Goal: Task Accomplishment & Management: Manage account settings

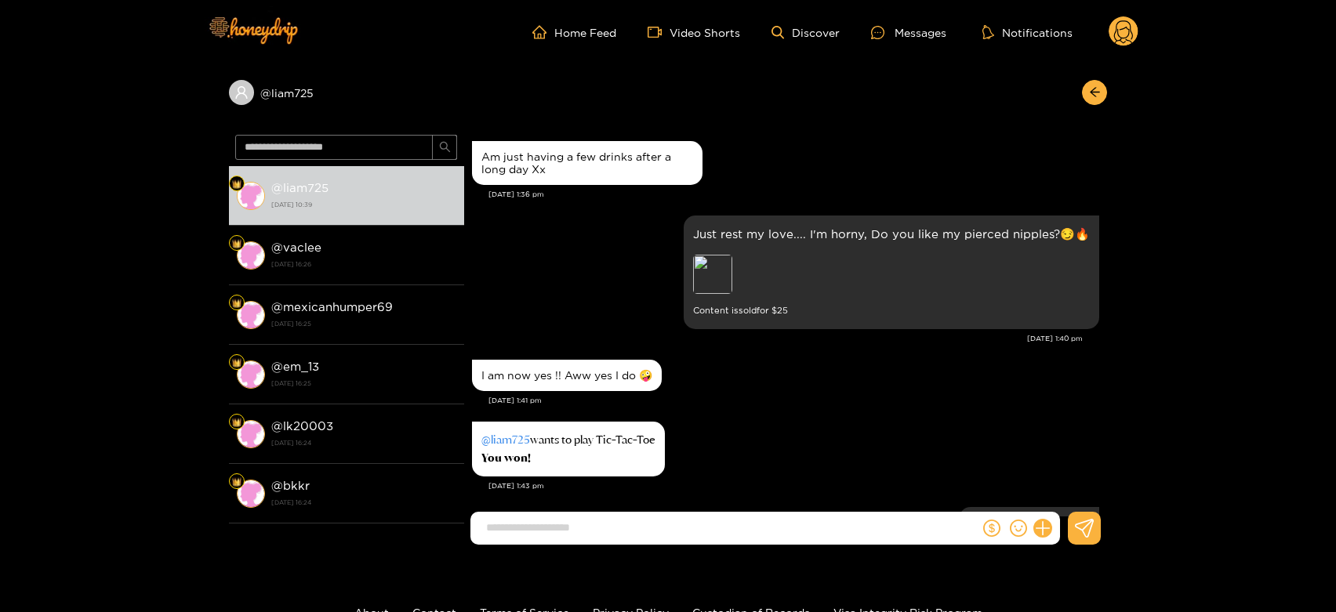
scroll to position [512, 0]
click at [715, 274] on div "Preview" at bounding box center [712, 273] width 39 height 39
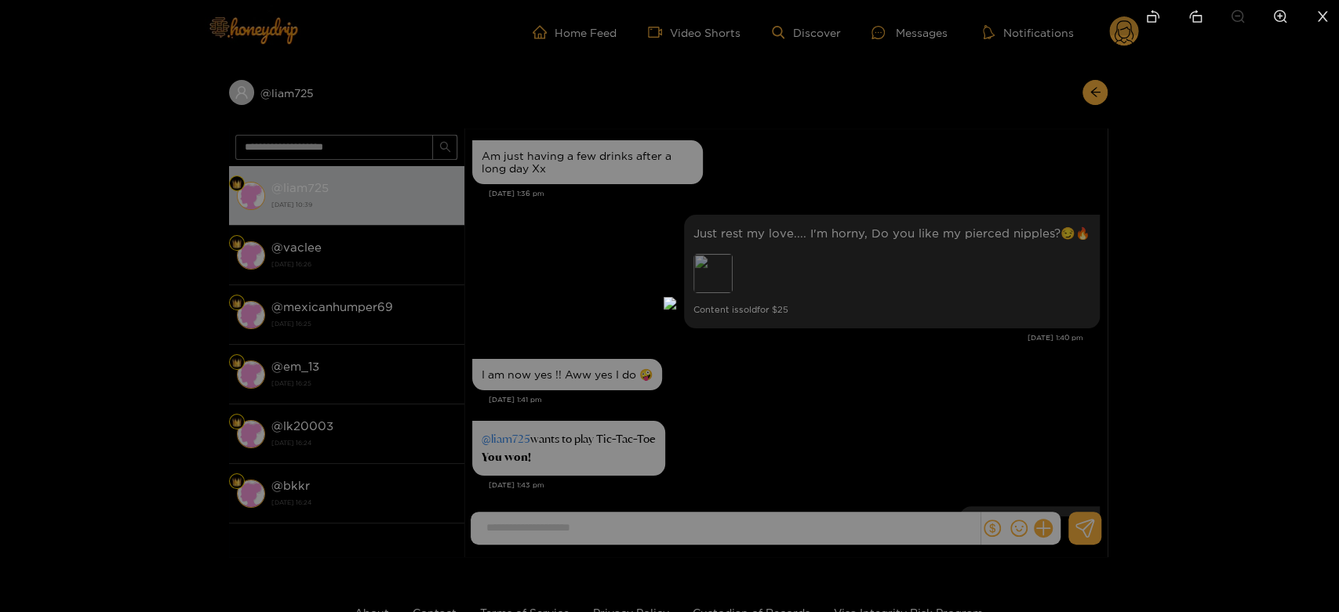
click at [1195, 267] on div at bounding box center [669, 306] width 1339 height 612
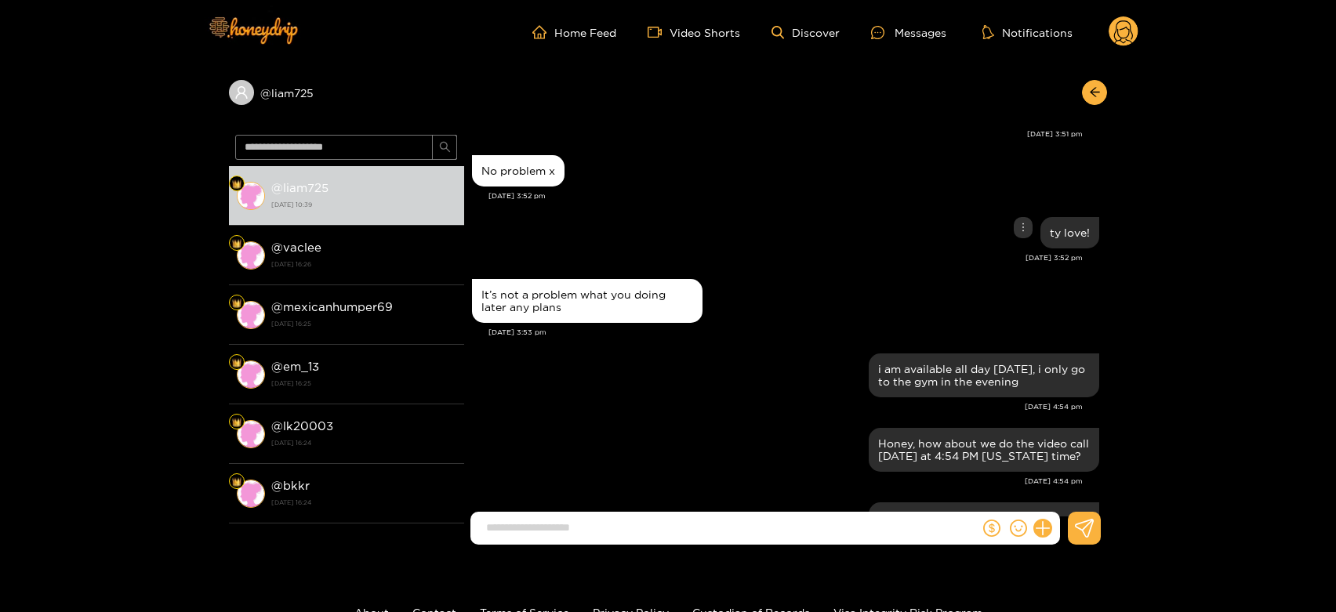
scroll to position [4344, 0]
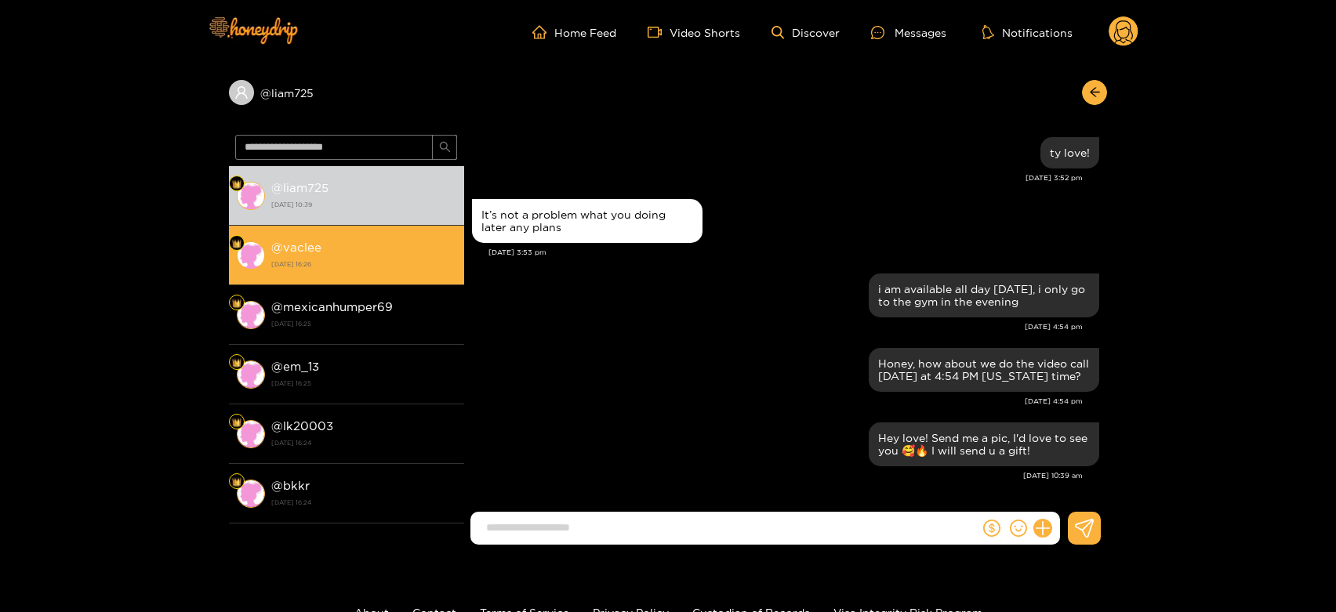
click at [389, 267] on strong "[DATE] 16:26" at bounding box center [363, 264] width 185 height 14
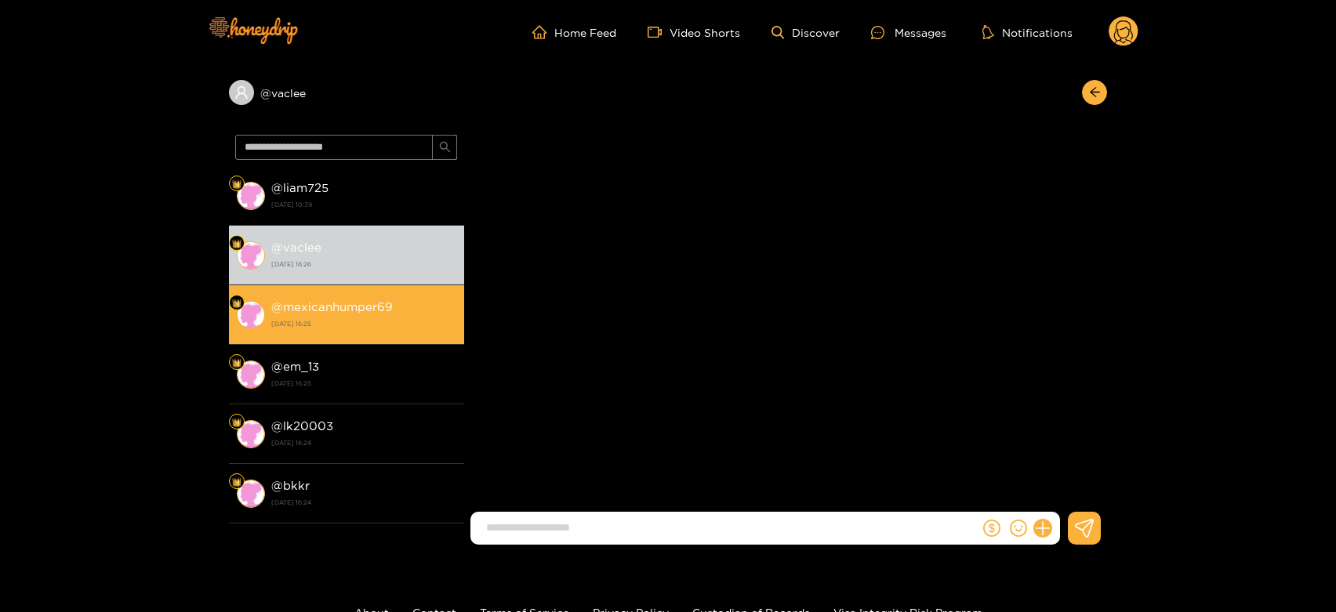
click at [383, 311] on strong "@ mexicanhumper69" at bounding box center [332, 306] width 122 height 13
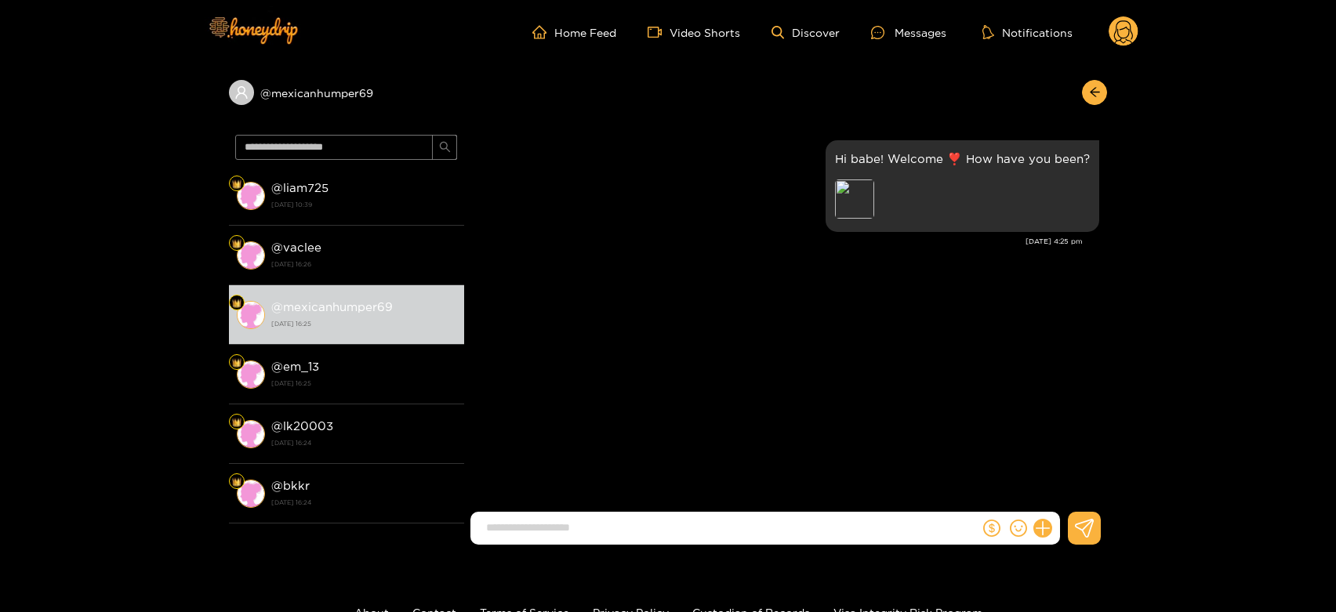
click at [1136, 32] on circle at bounding box center [1124, 31] width 30 height 30
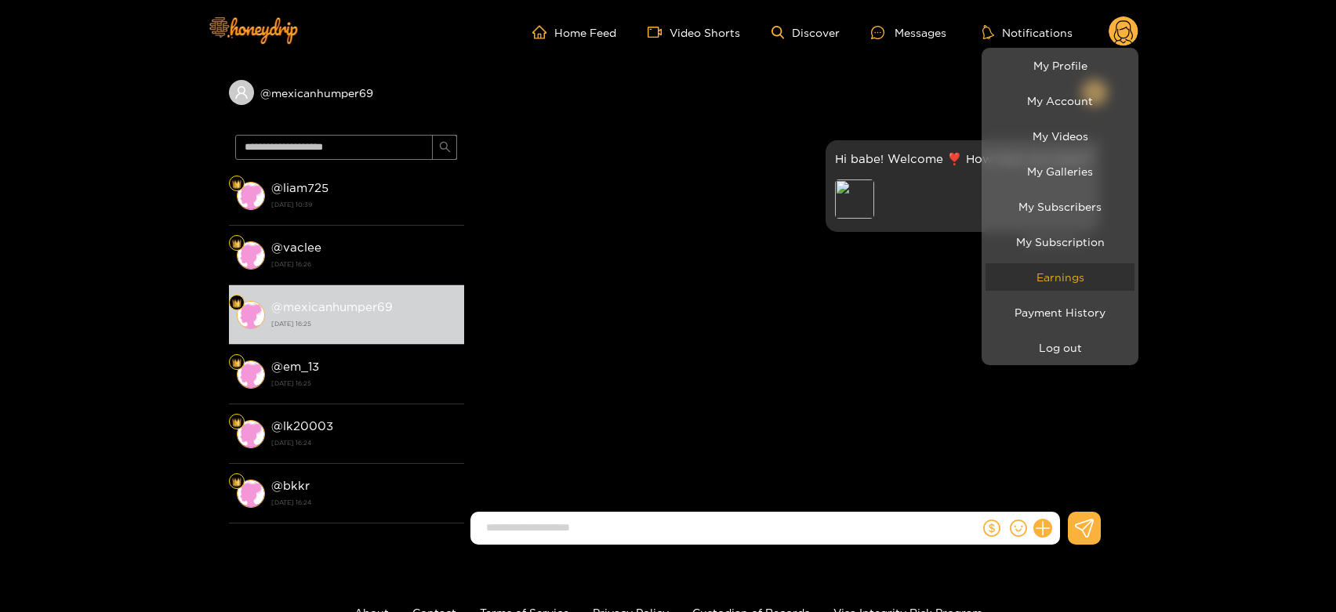
click at [1082, 281] on link "Earnings" at bounding box center [1060, 277] width 149 height 27
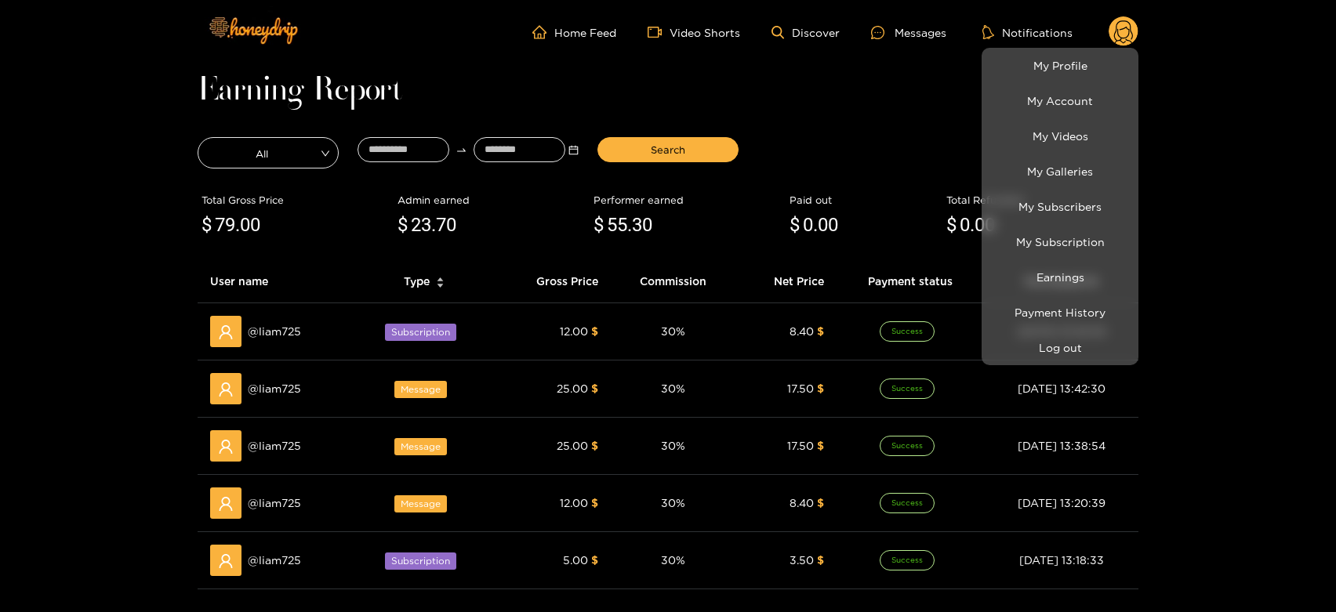
click at [261, 389] on div at bounding box center [668, 306] width 1336 height 612
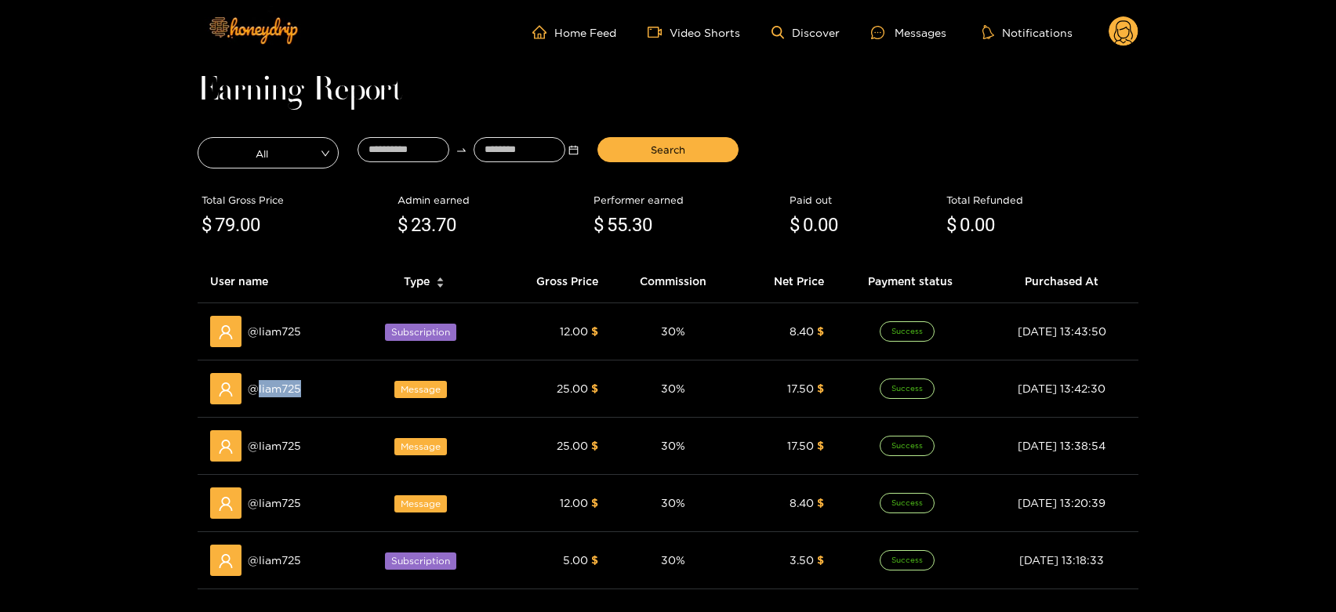
click at [261, 389] on span "@ liam725" at bounding box center [274, 388] width 53 height 17
copy span "liam725"
click at [885, 31] on div at bounding box center [883, 32] width 24 height 13
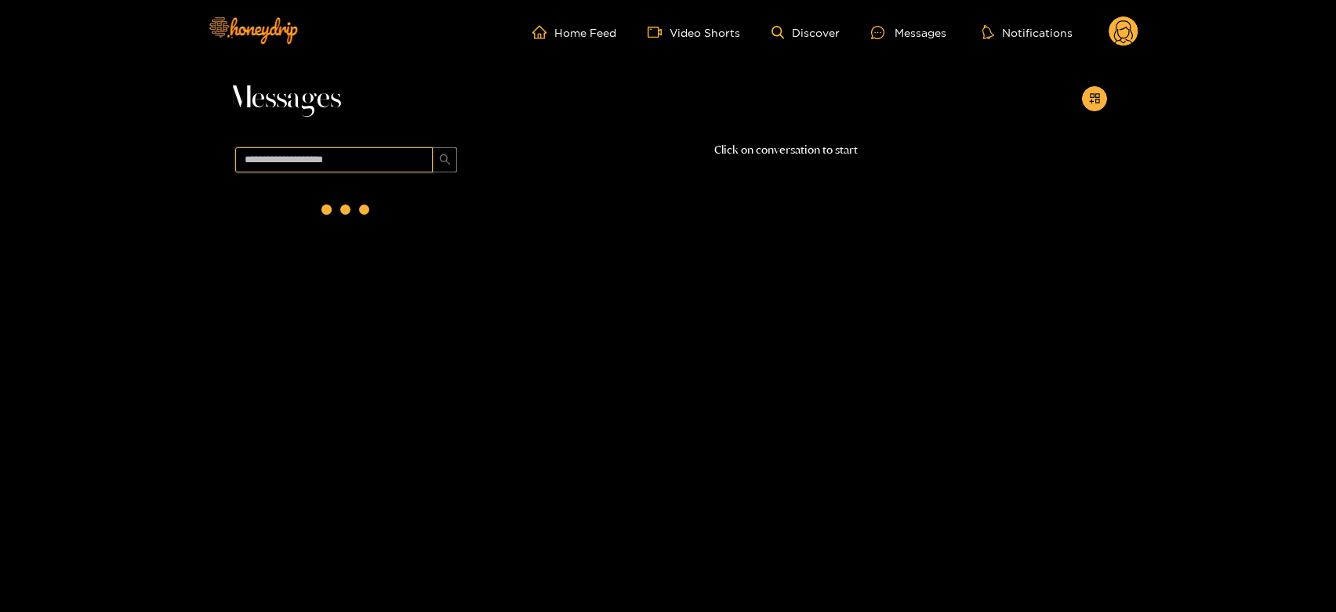
click at [361, 158] on input "text" at bounding box center [334, 159] width 198 height 25
paste input "*******"
type input "*******"
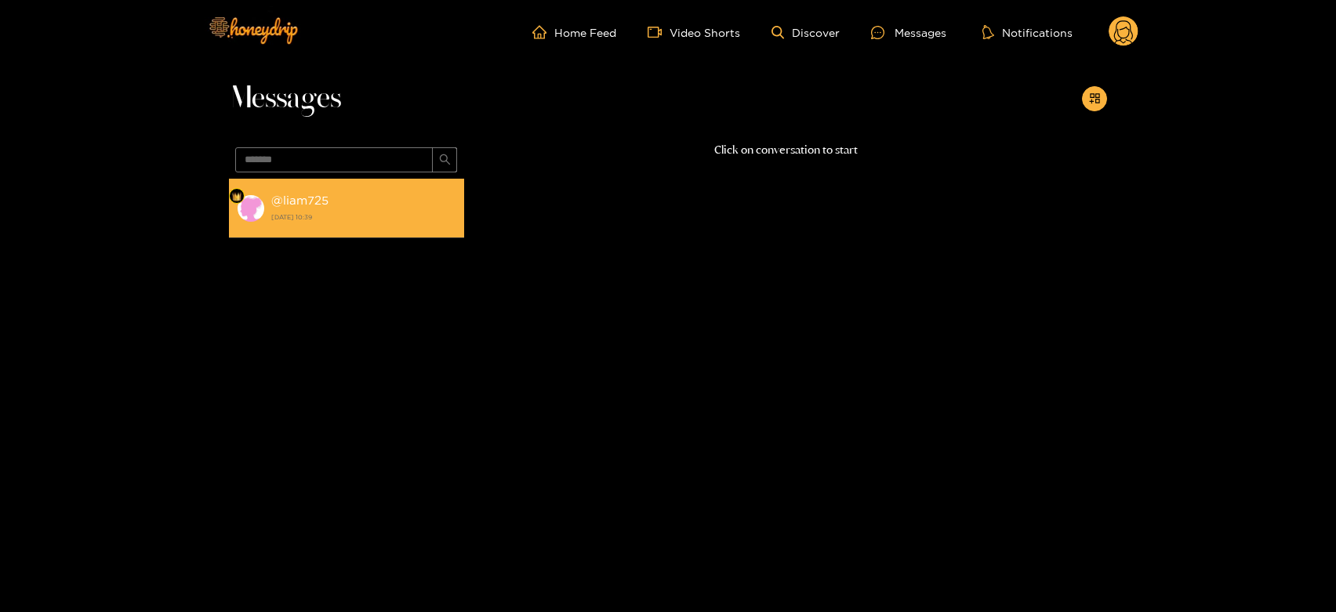
click at [350, 191] on div "@ liam725 [DATE] 10:39" at bounding box center [363, 208] width 185 height 35
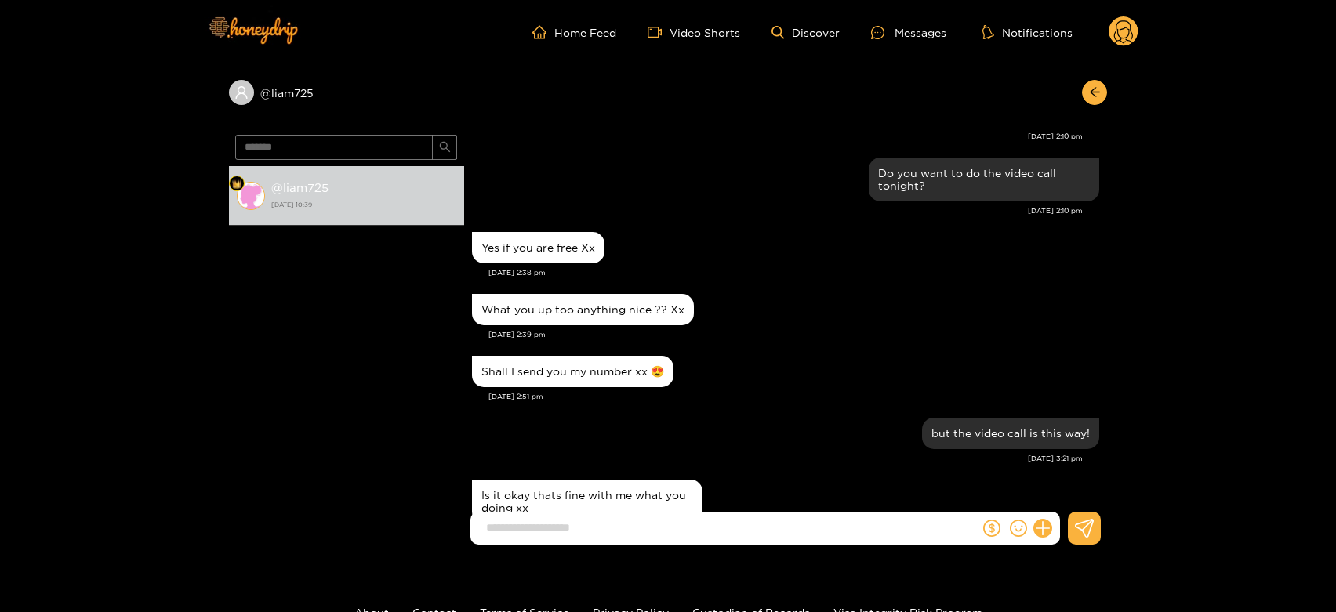
scroll to position [570, 0]
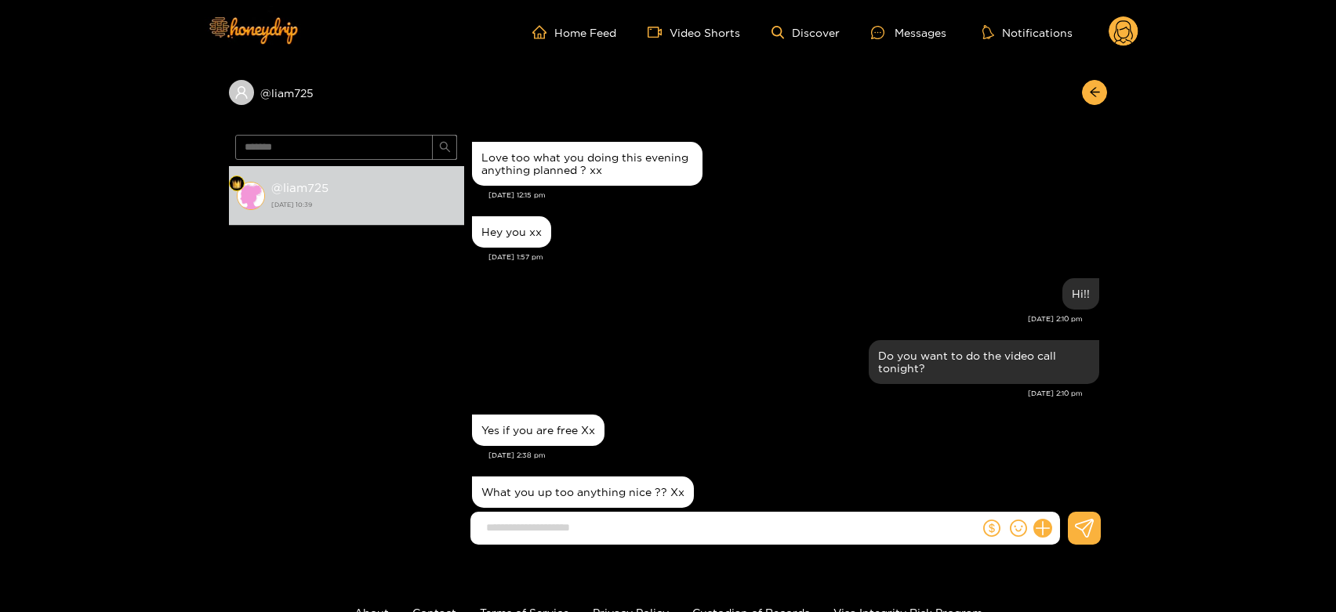
click at [1123, 23] on circle at bounding box center [1124, 31] width 30 height 30
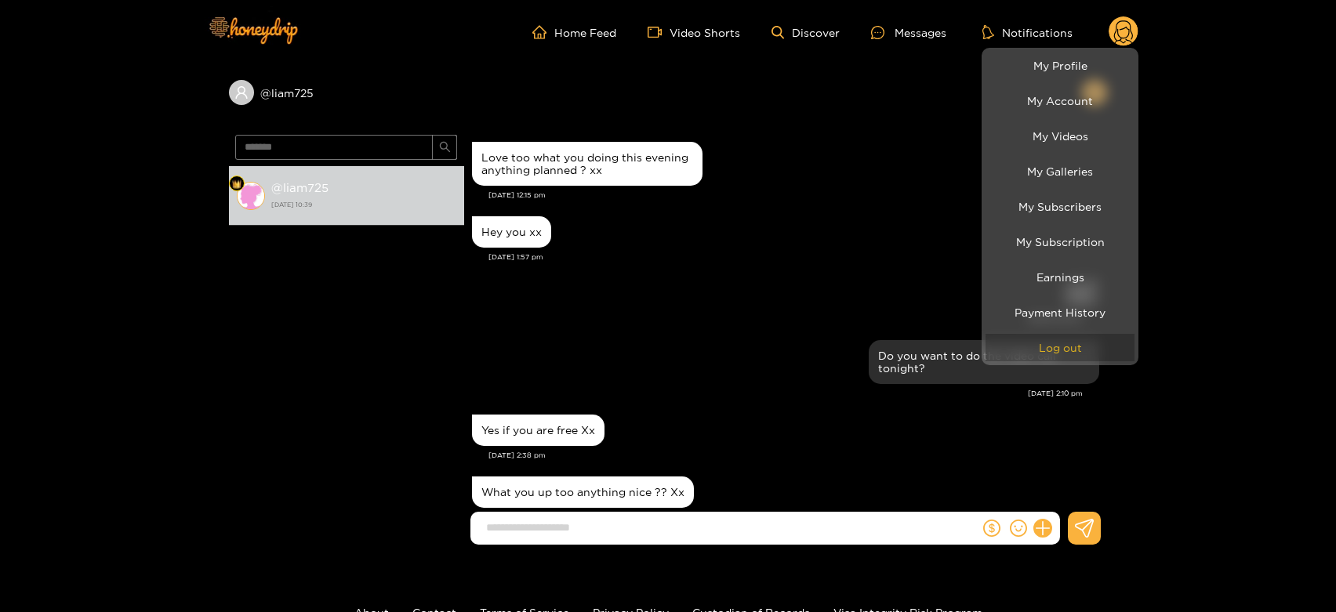
click at [1089, 338] on button "Log out" at bounding box center [1060, 347] width 149 height 27
